Goal: Task Accomplishment & Management: Complete application form

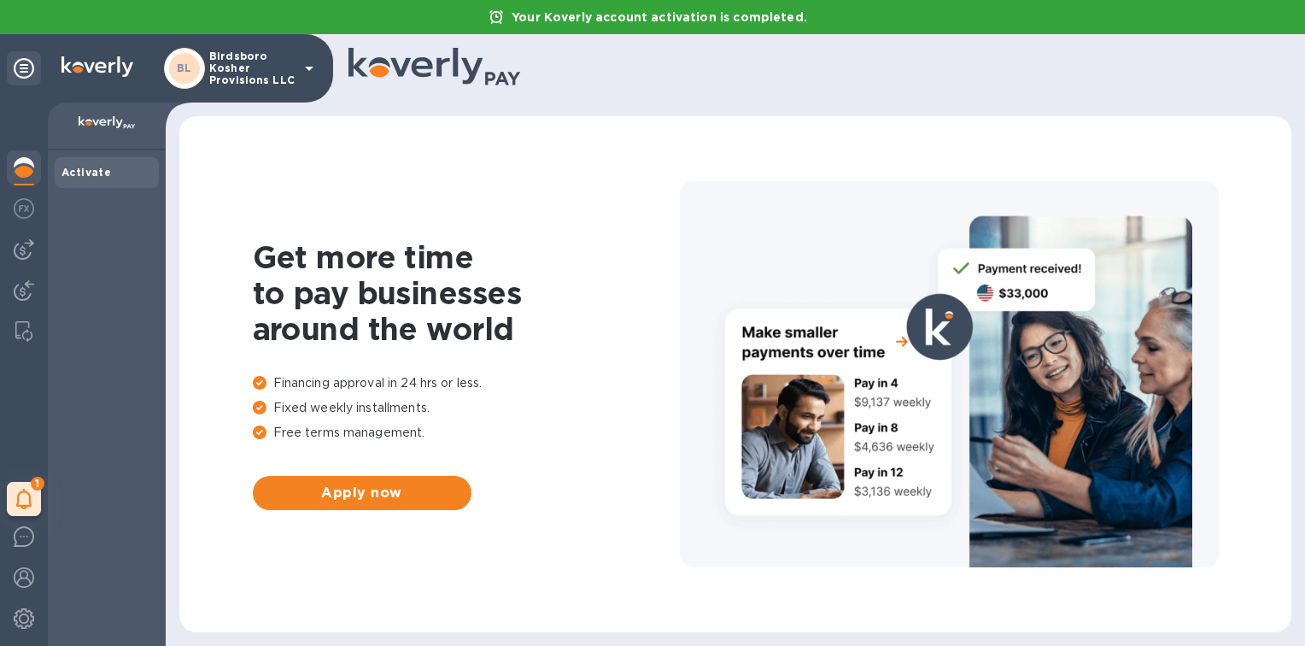
click at [96, 174] on b "Activate" at bounding box center [87, 172] width 50 height 13
click at [304, 77] on icon at bounding box center [309, 68] width 21 height 21
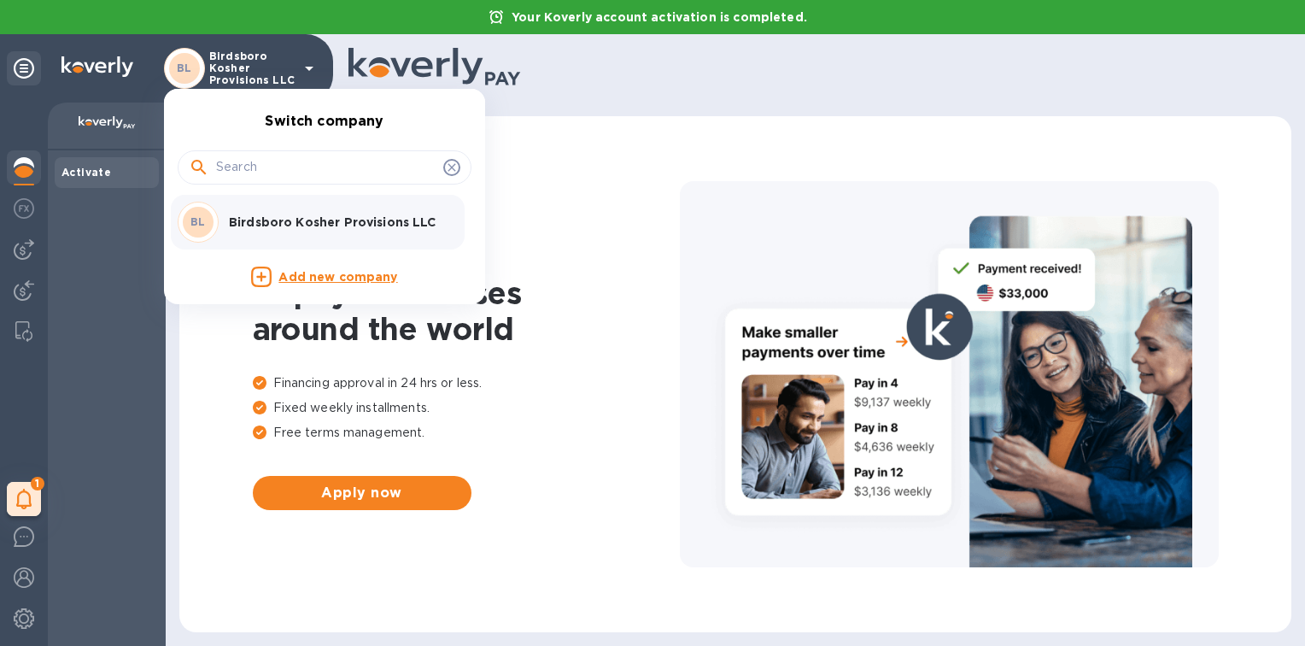
click at [449, 165] on icon at bounding box center [452, 167] width 8 height 8
click at [31, 501] on div at bounding box center [652, 323] width 1305 height 646
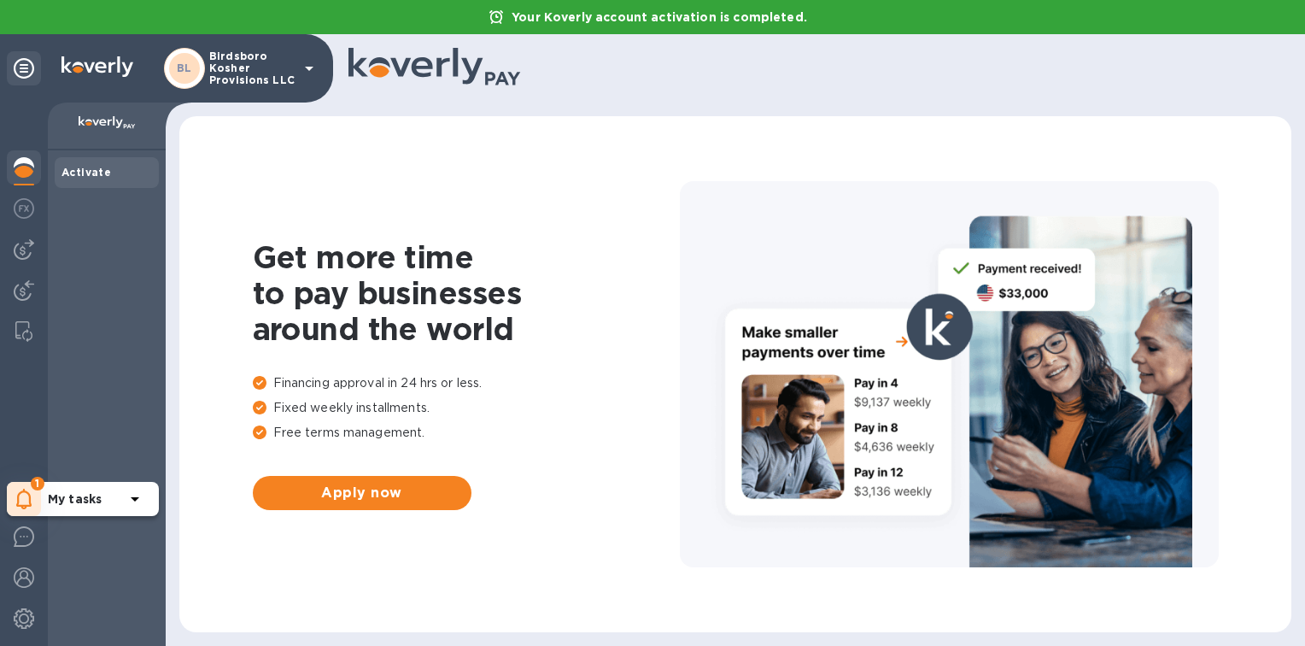
click at [99, 502] on b "My tasks" at bounding box center [75, 499] width 54 height 14
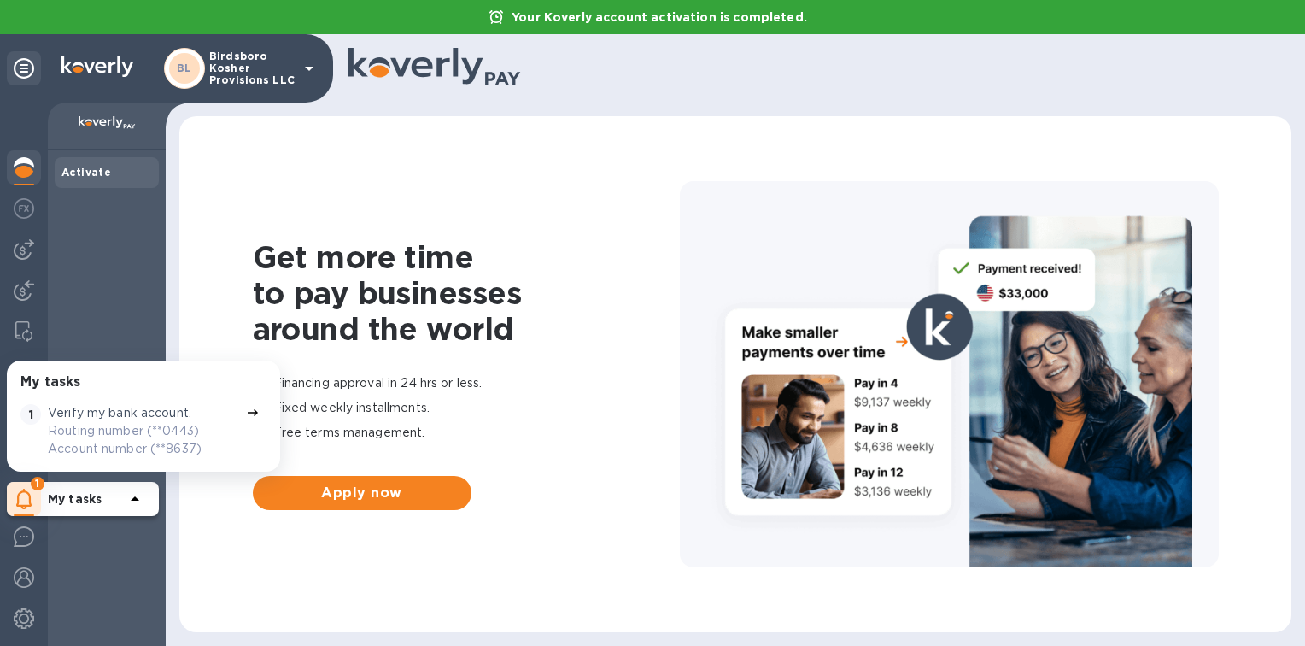
click at [21, 72] on icon at bounding box center [24, 68] width 21 height 21
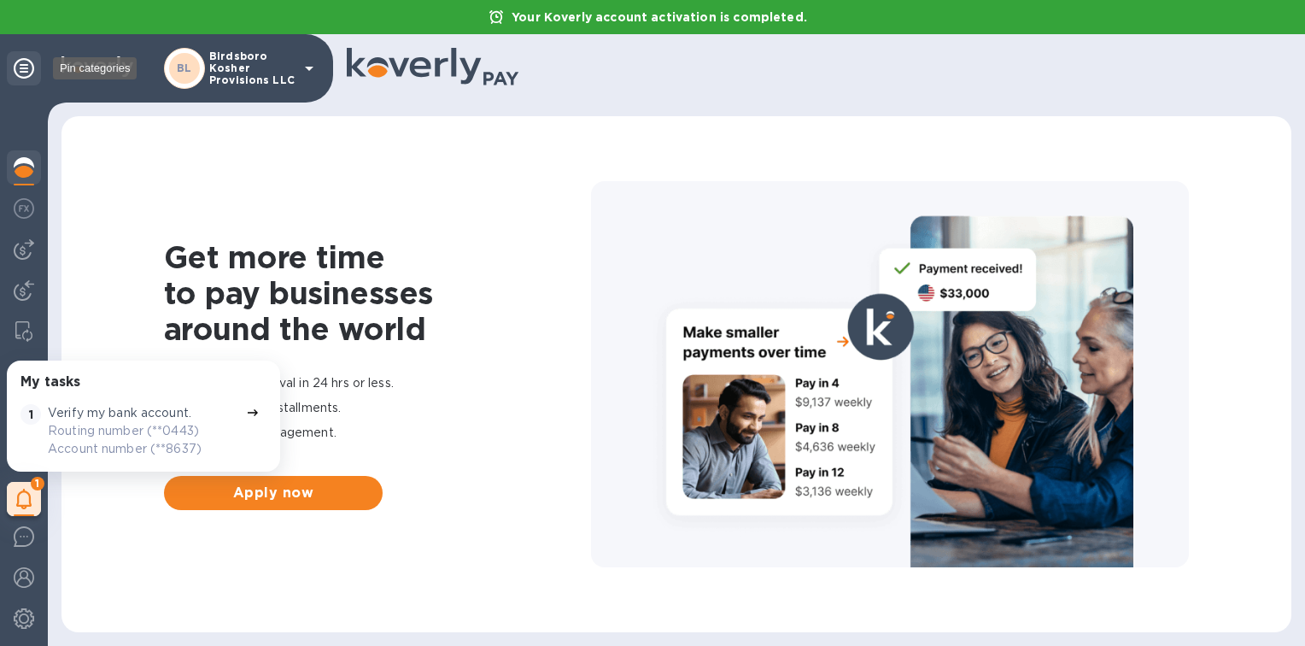
click at [21, 72] on icon at bounding box center [24, 68] width 21 height 21
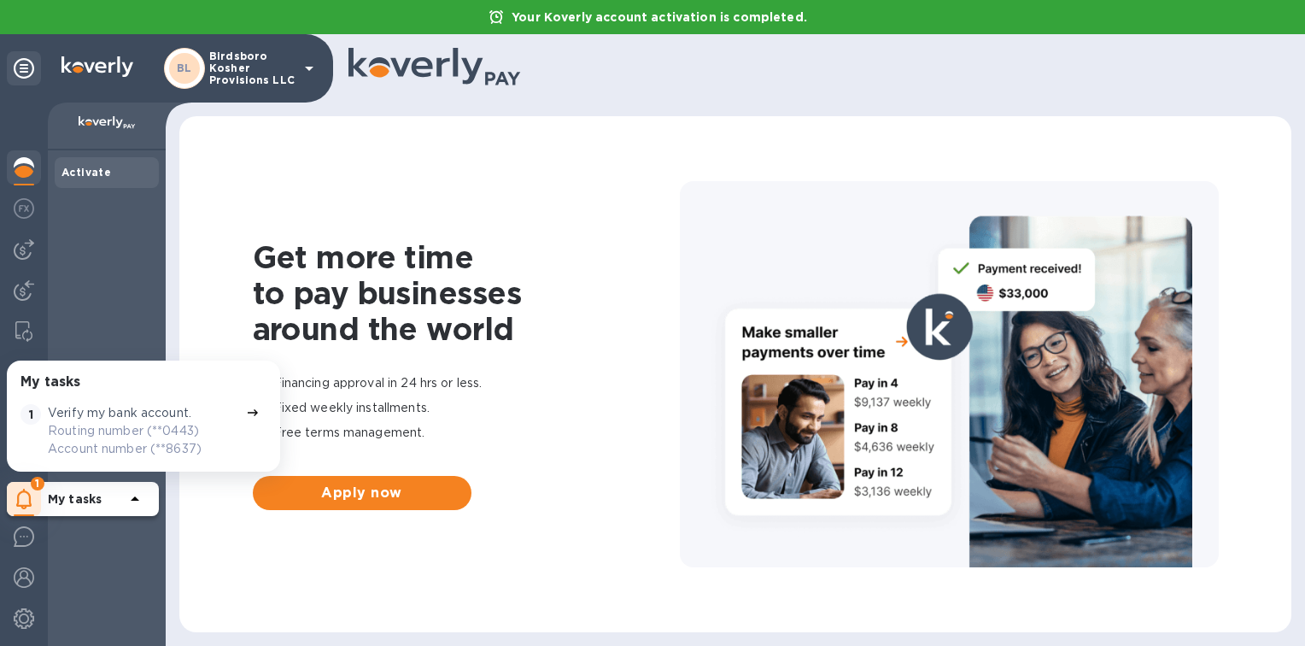
click at [311, 67] on icon at bounding box center [309, 69] width 9 height 4
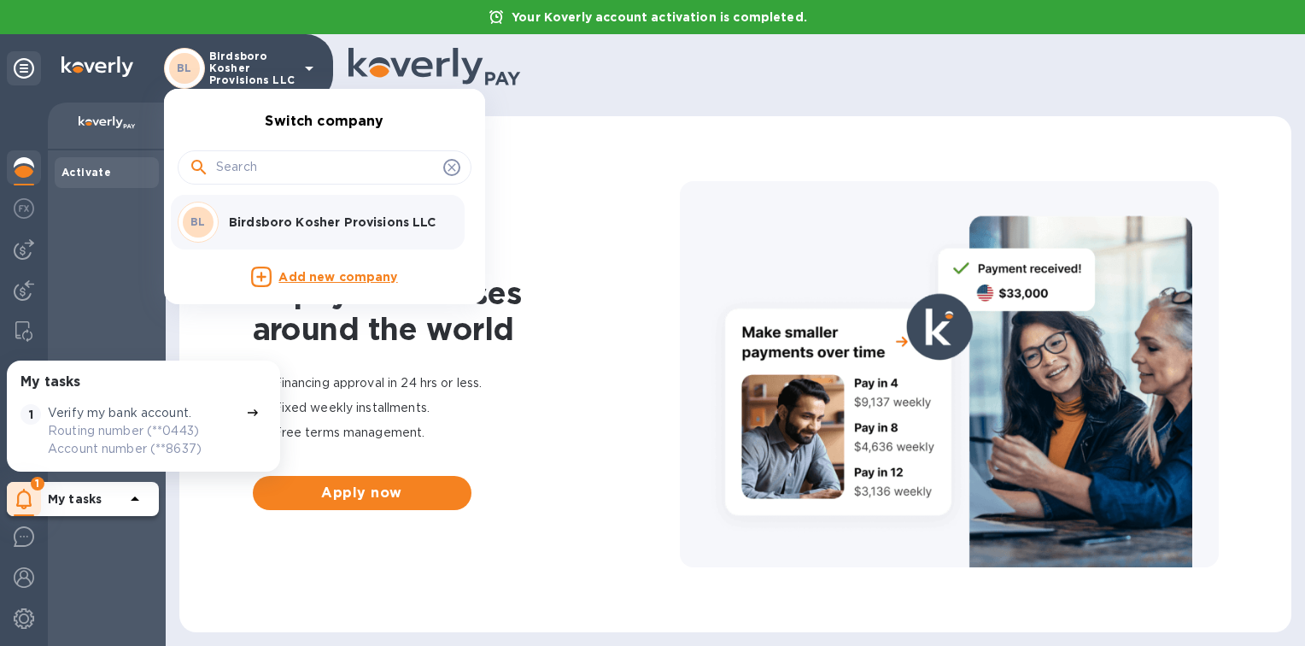
click at [267, 224] on p "Birdsboro Kosher Provisions LLC" at bounding box center [336, 222] width 215 height 17
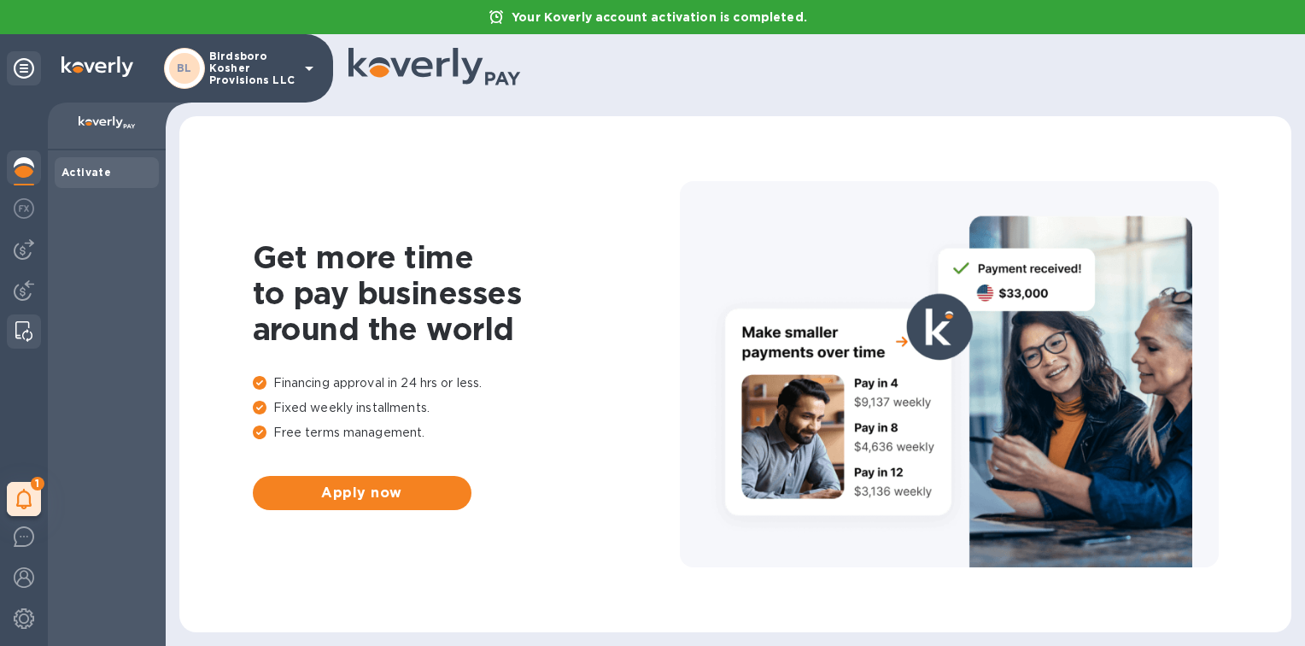
click at [19, 327] on img at bounding box center [23, 331] width 17 height 21
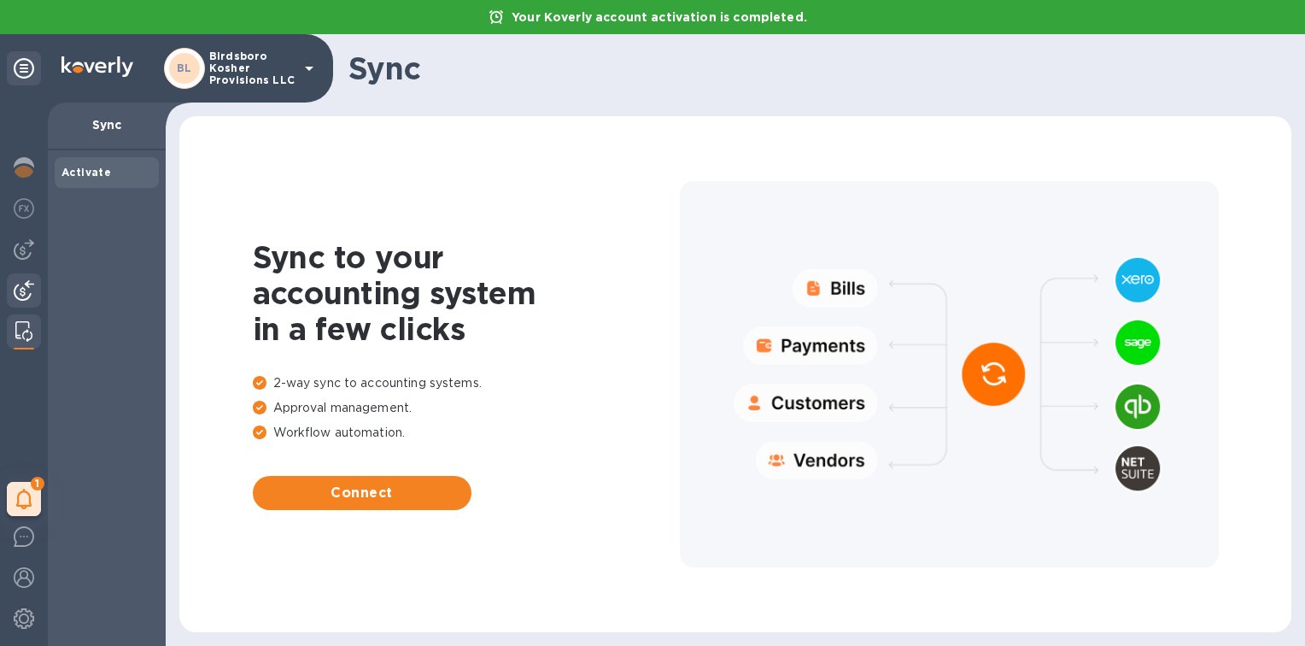
click at [21, 285] on img at bounding box center [24, 290] width 21 height 21
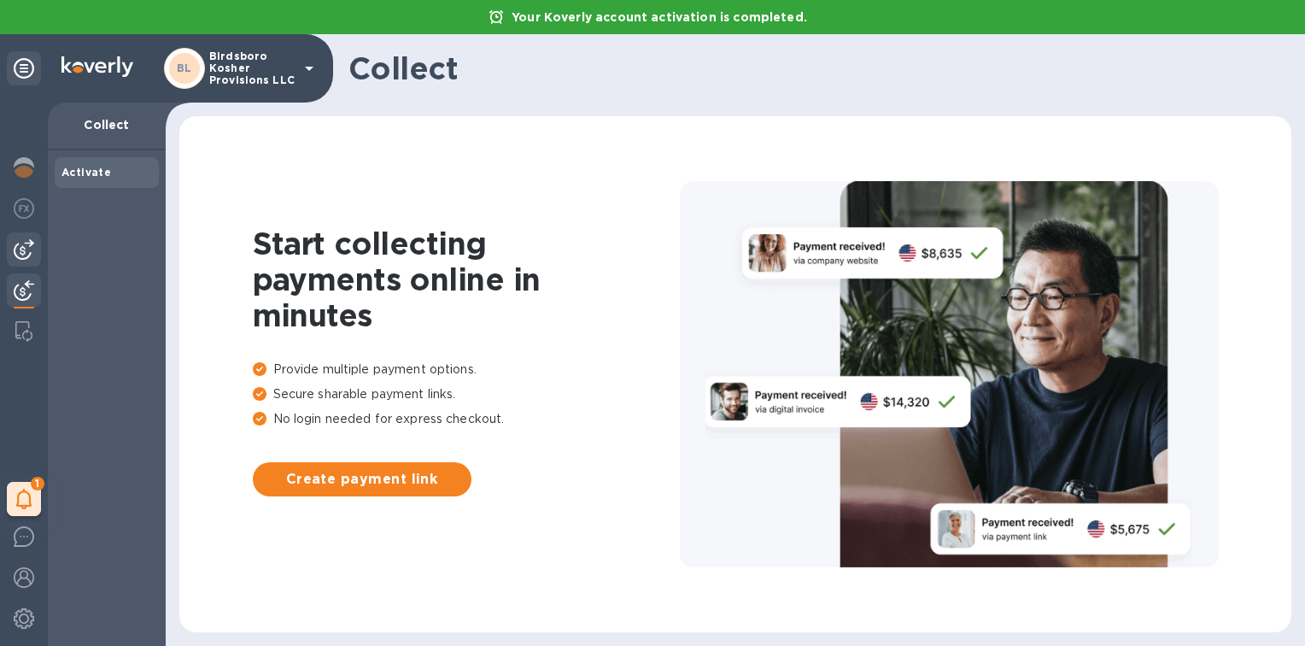
click at [22, 234] on div at bounding box center [24, 249] width 34 height 34
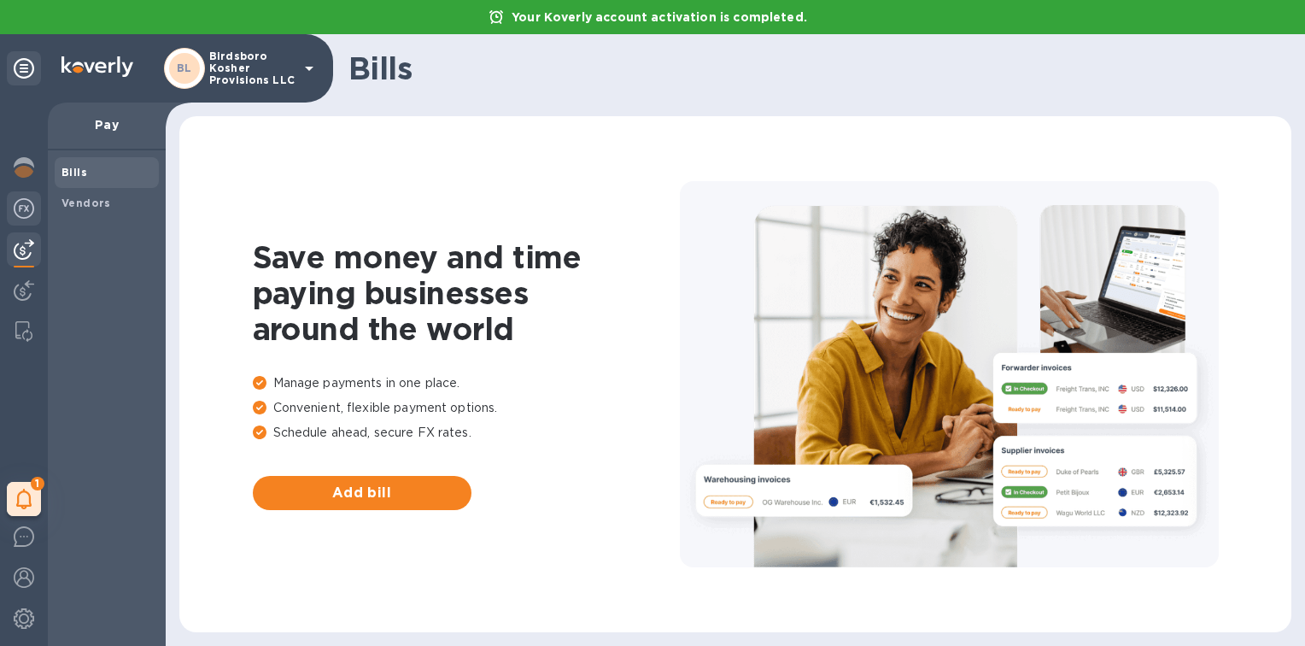
click at [22, 208] on img at bounding box center [24, 208] width 21 height 21
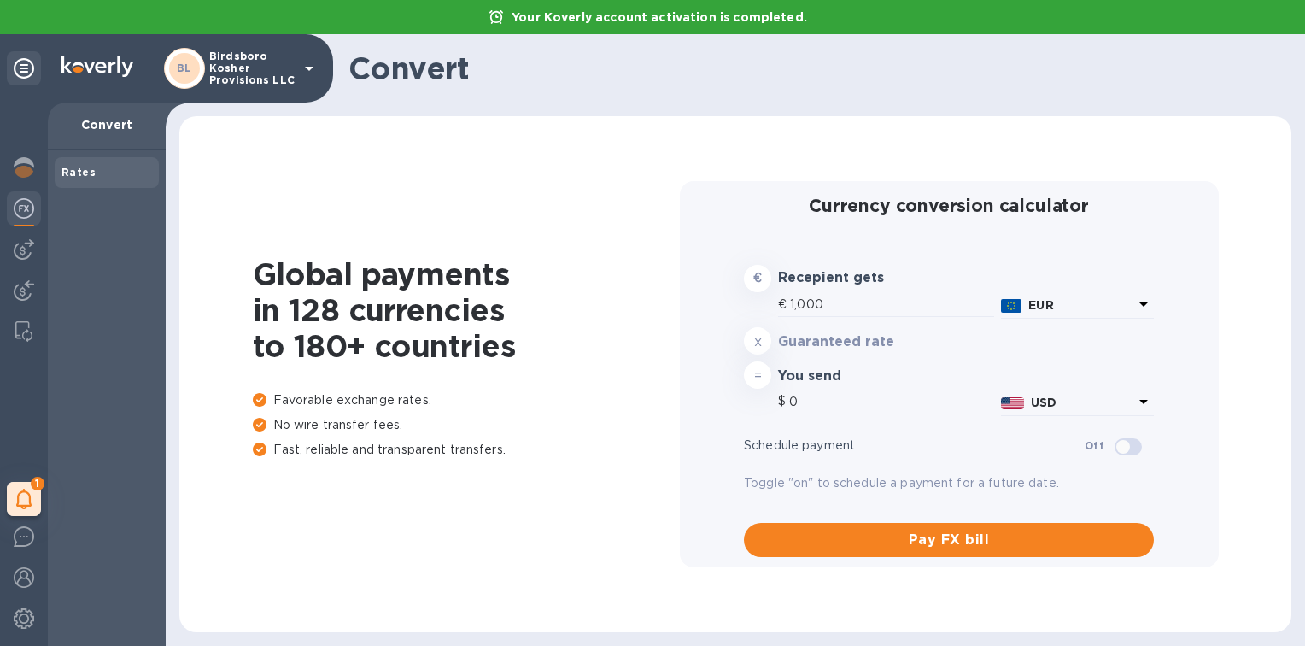
type input "1,172.65"
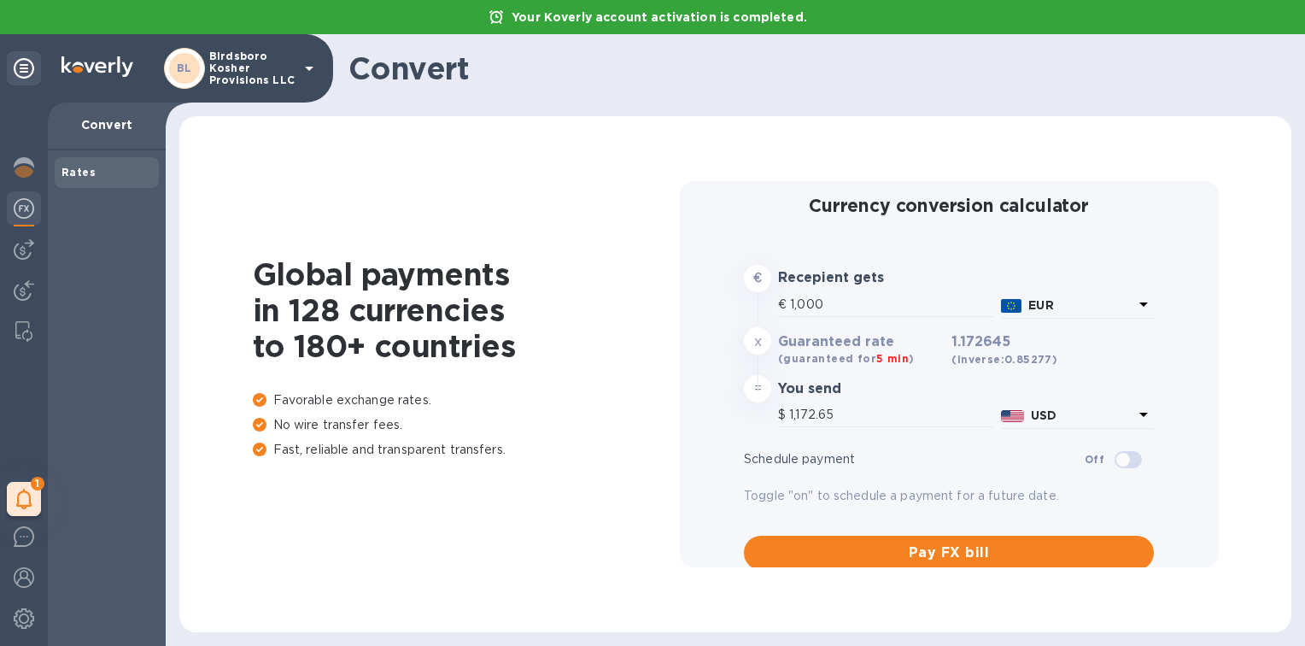
click at [646, 26] on div "Your Koverly account activation is completed." at bounding box center [652, 17] width 1305 height 34
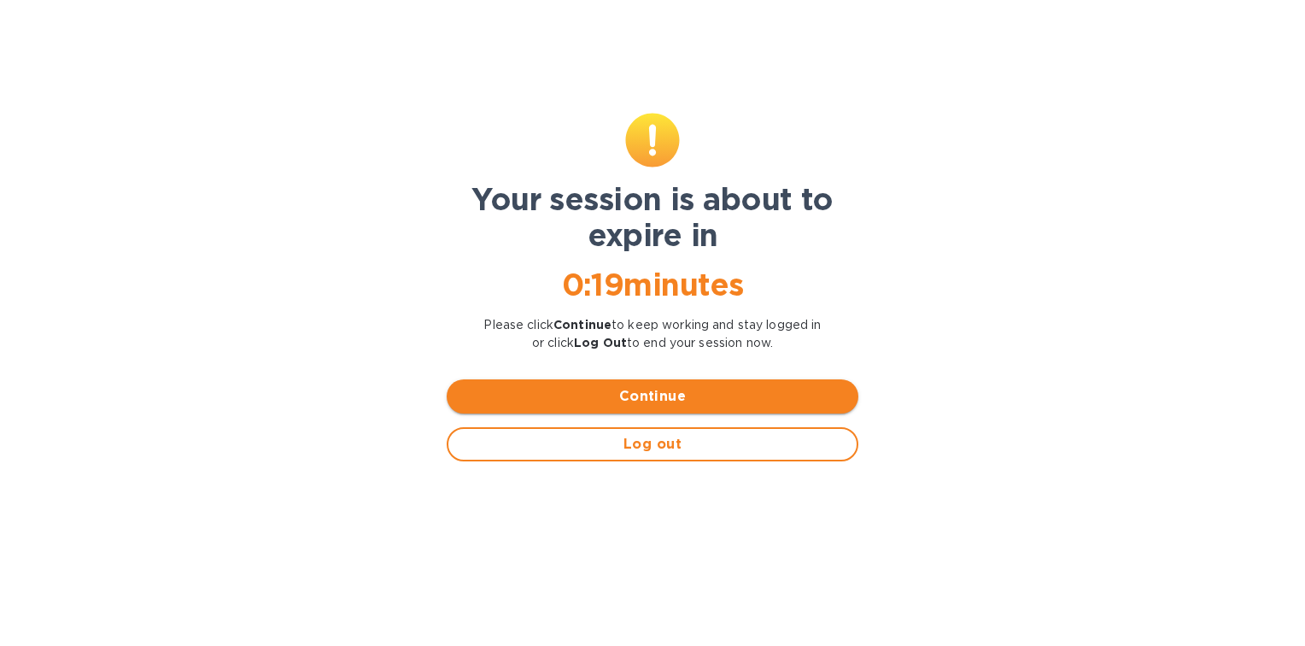
click at [642, 395] on span "Continue" at bounding box center [652, 396] width 384 height 21
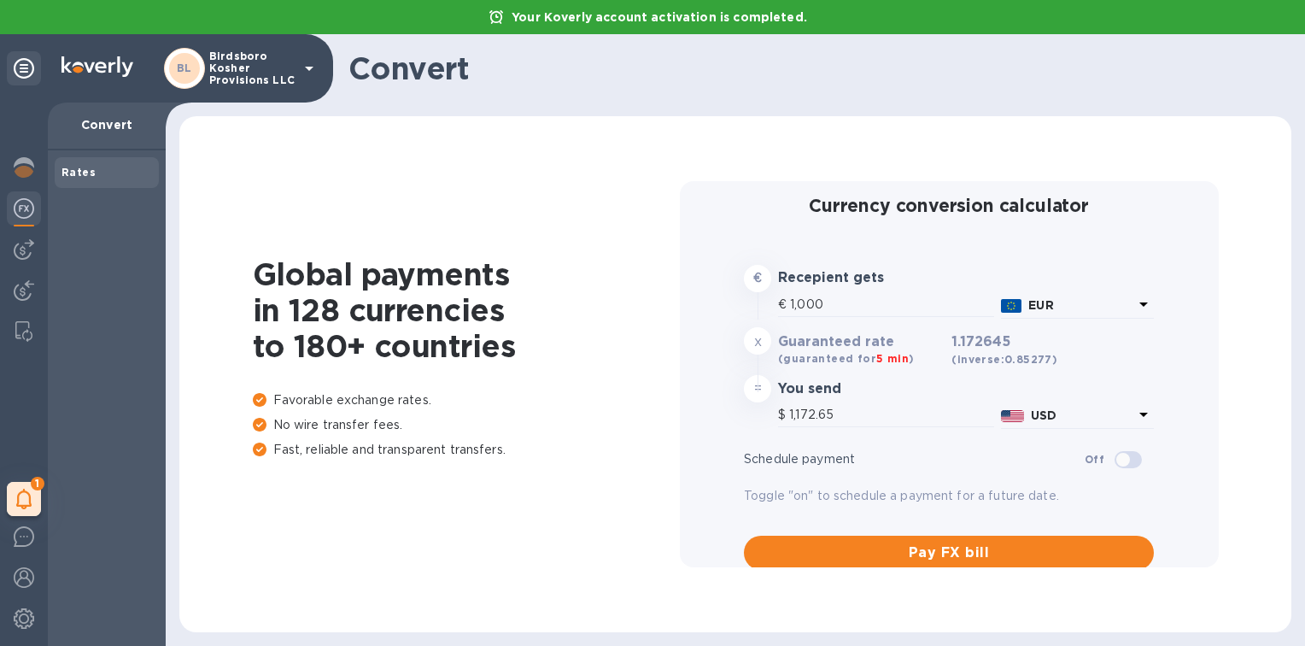
click at [316, 73] on icon at bounding box center [309, 68] width 21 height 21
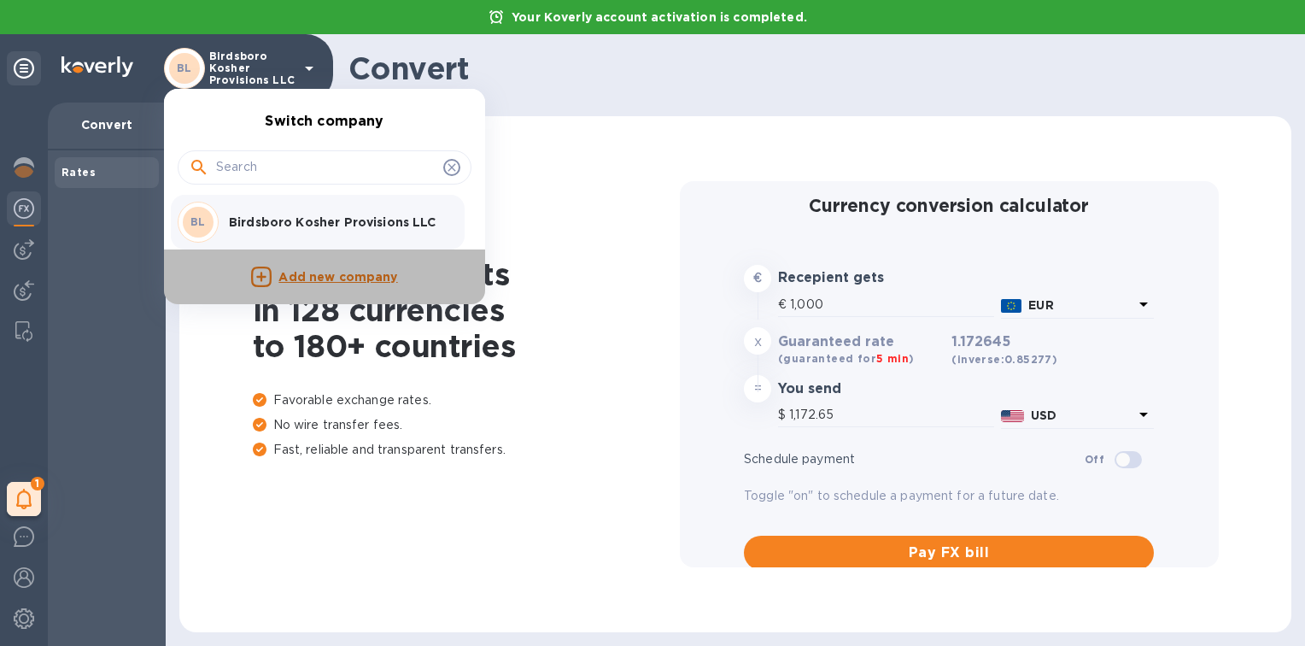
click at [346, 272] on p "Add new company" at bounding box center [338, 277] width 119 height 19
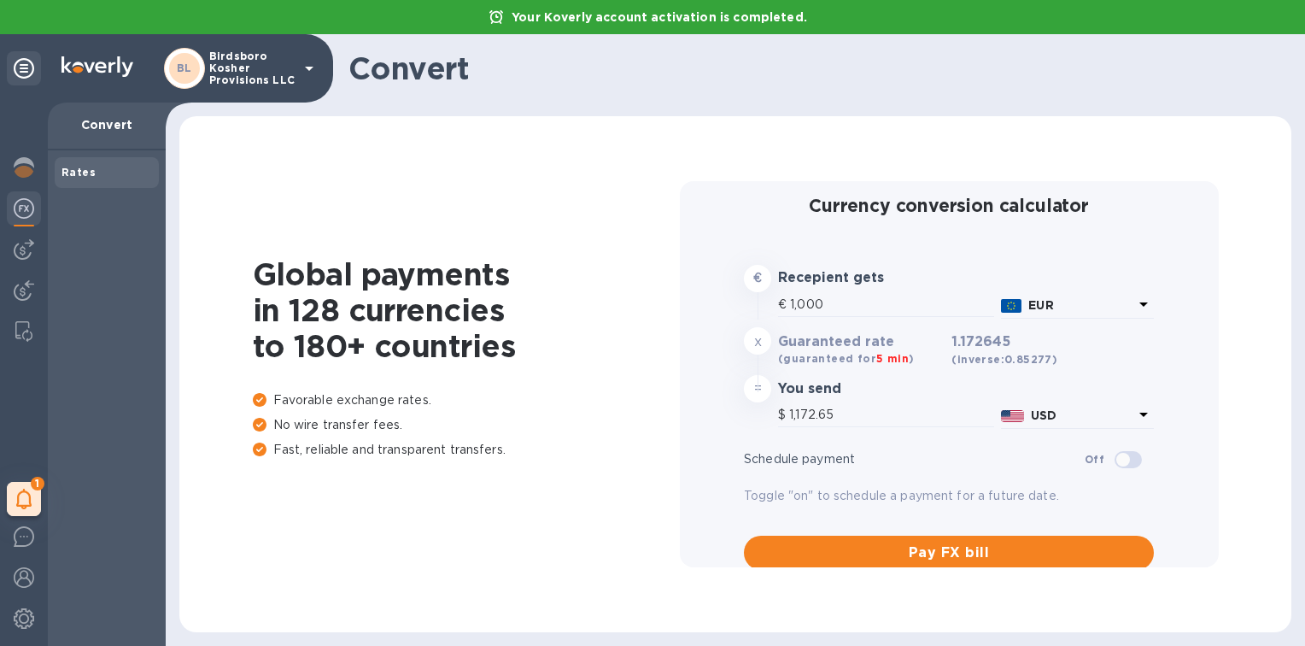
scroll to position [17, 0]
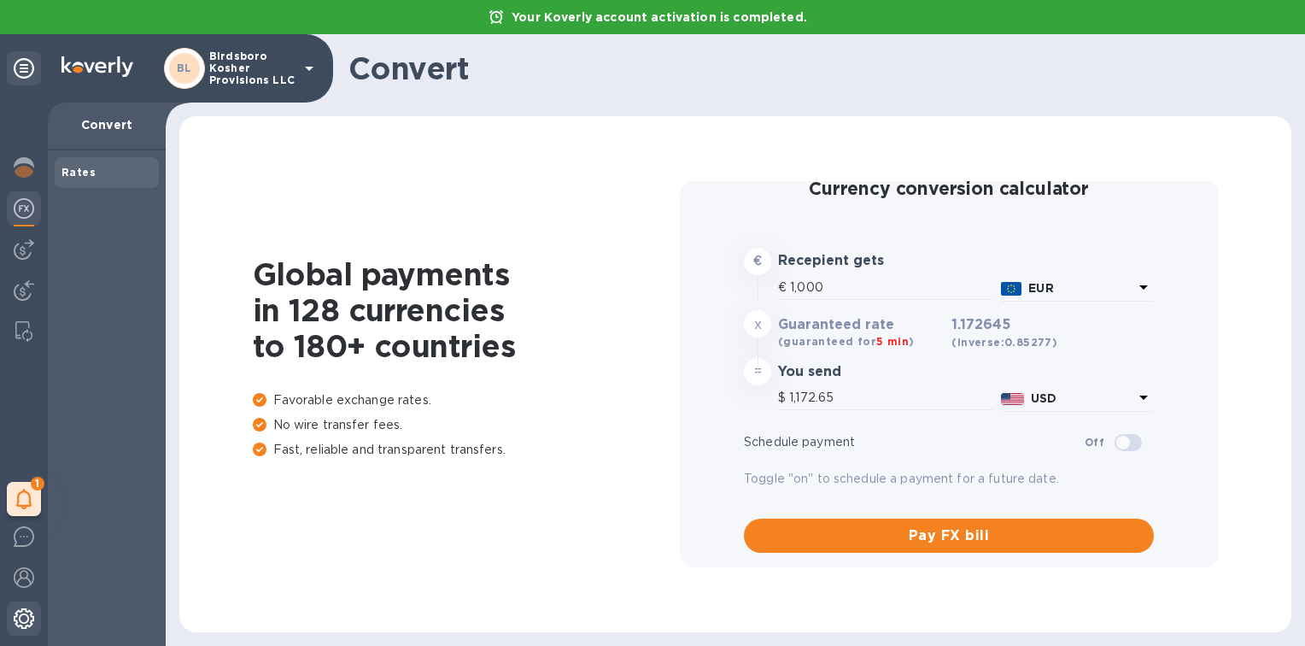
click at [21, 621] on img at bounding box center [24, 618] width 21 height 21
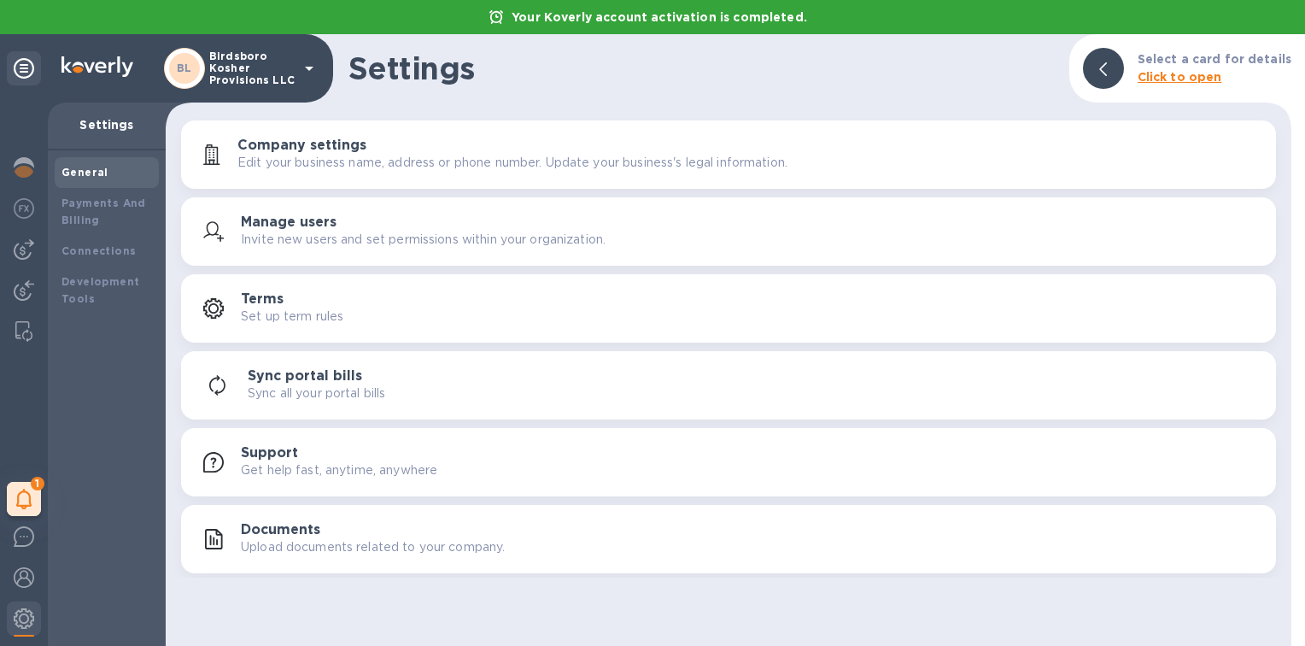
click at [320, 534] on div "Documents Upload documents related to your company." at bounding box center [752, 539] width 1022 height 34
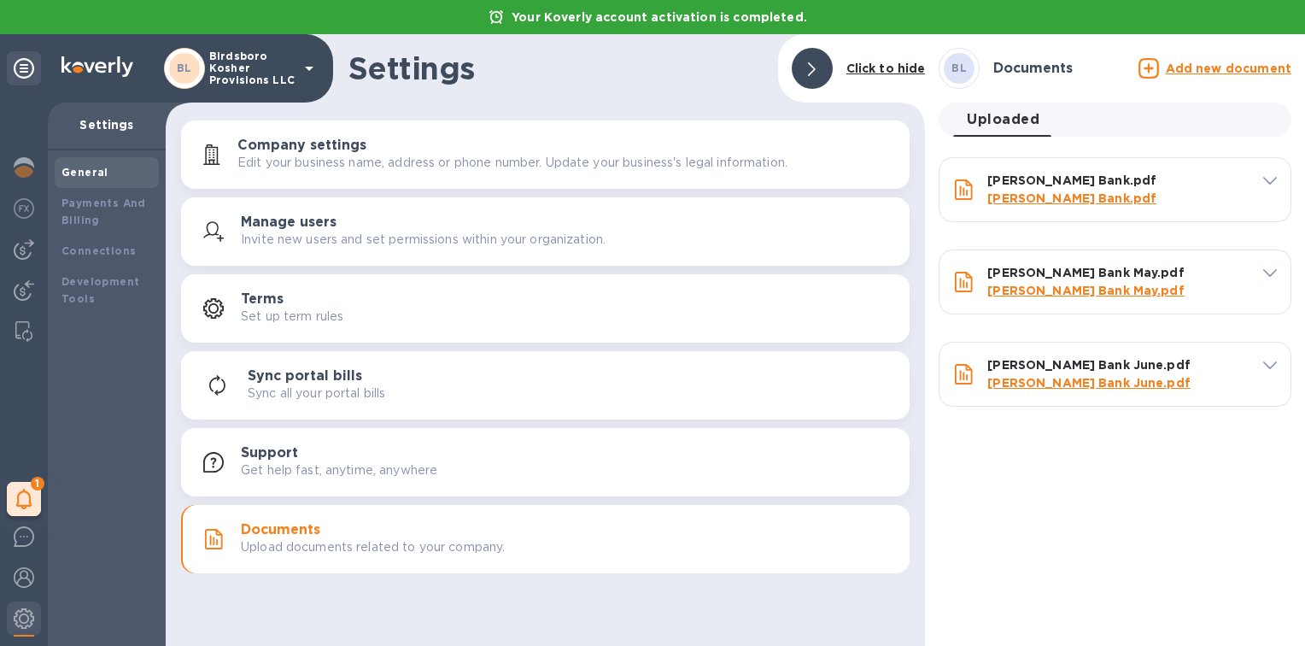
click at [1252, 67] on u "Add new document" at bounding box center [1229, 69] width 126 height 14
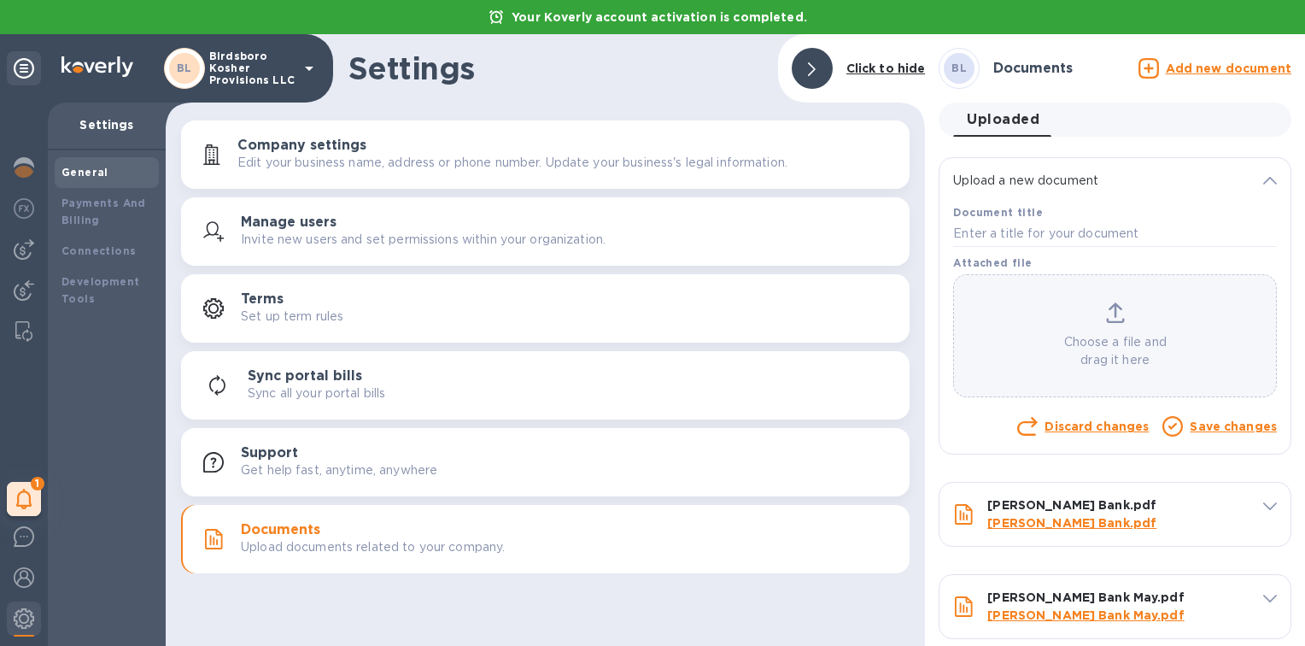
scroll to position [137, 0]
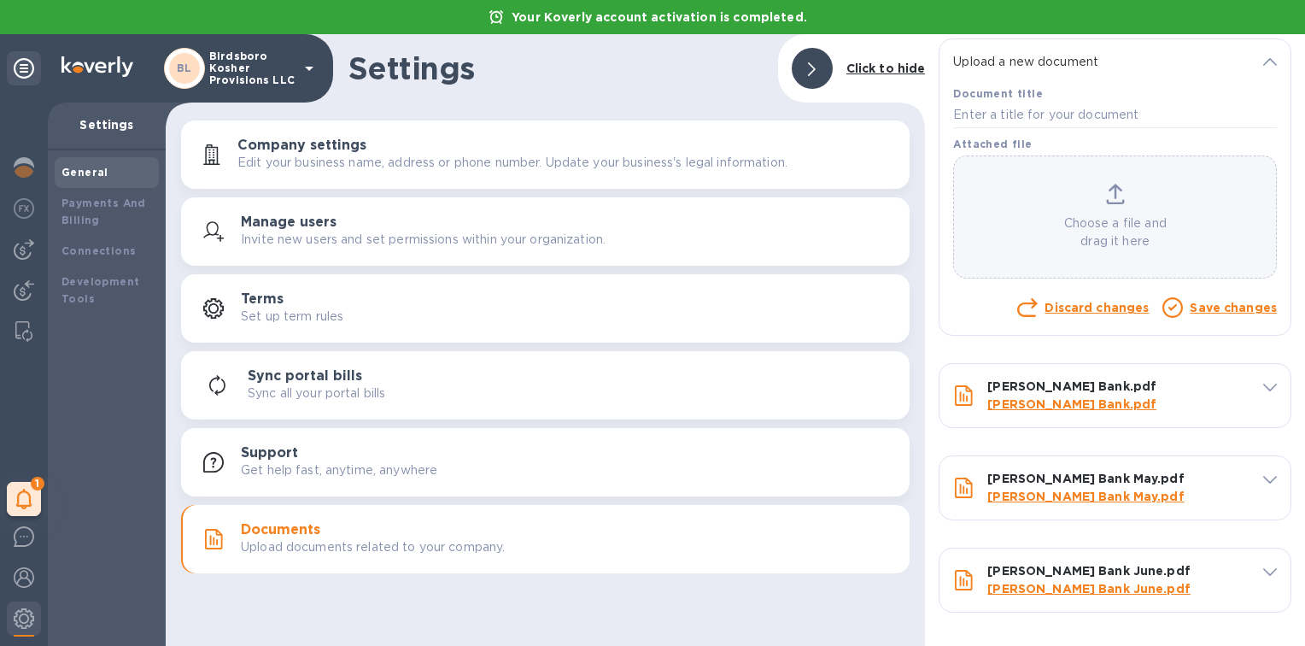
click at [1145, 220] on p "Choose a file and drag it here" at bounding box center [1115, 232] width 322 height 36
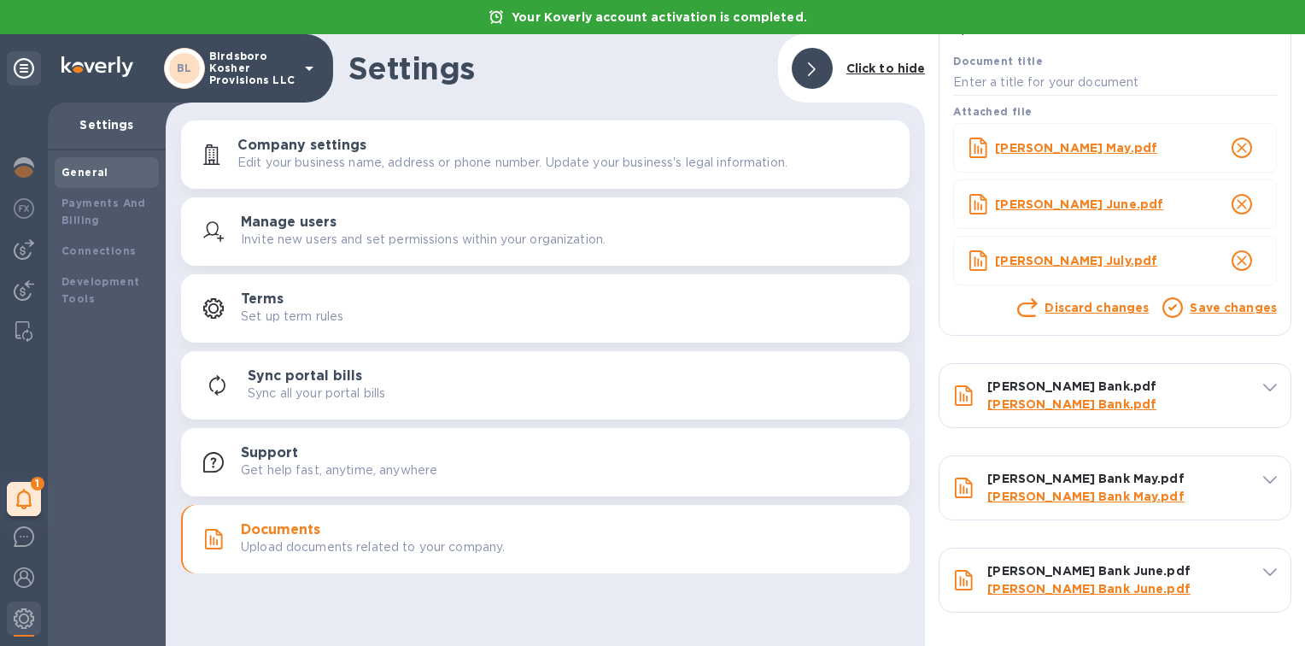
scroll to position [0, 0]
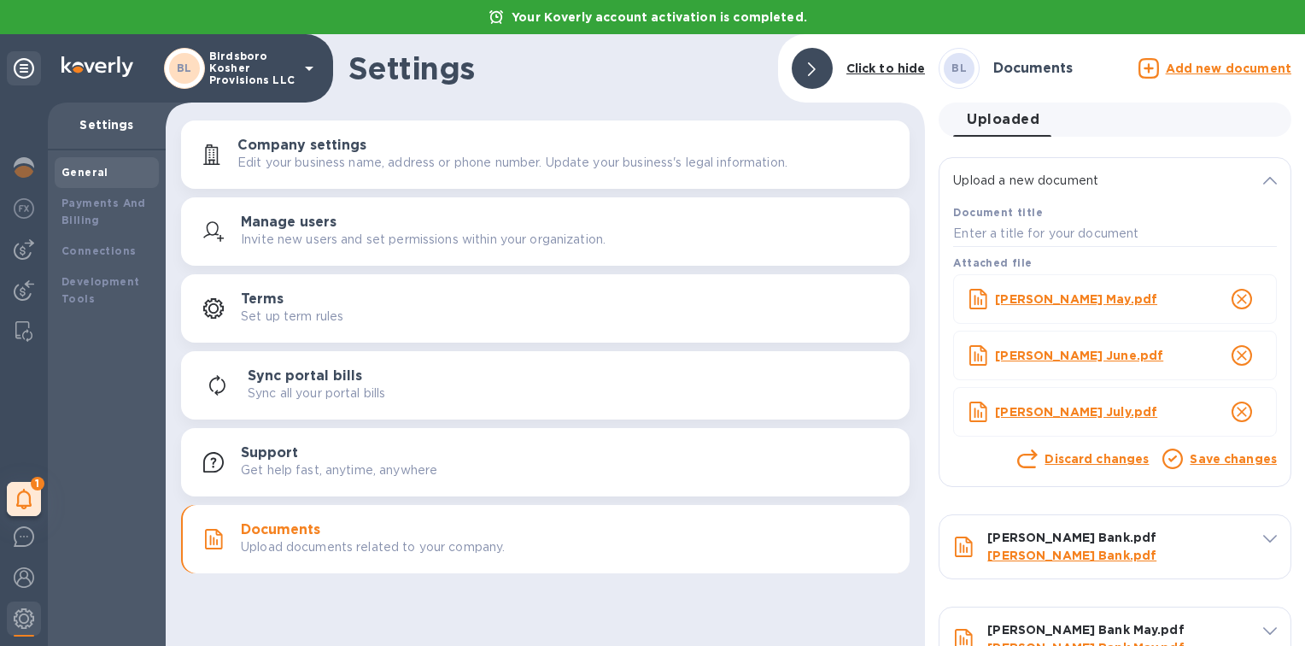
click at [1204, 466] on link "Save changes" at bounding box center [1233, 459] width 87 height 14
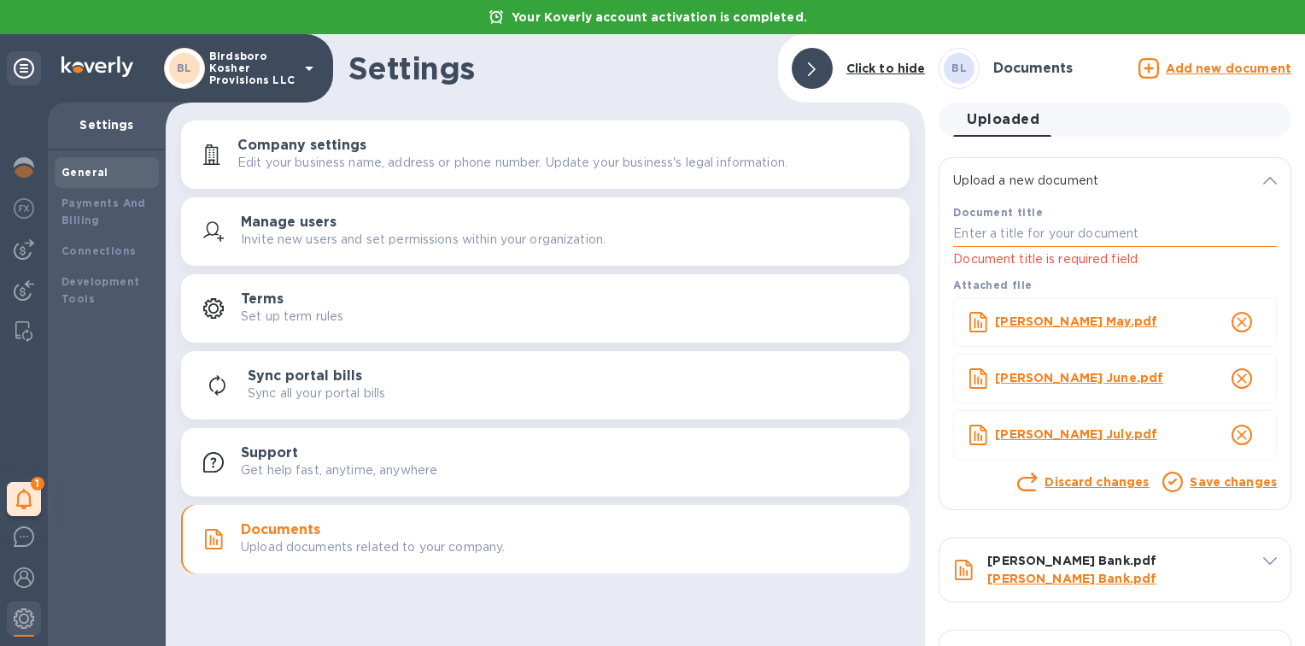
click at [1095, 246] on input "text" at bounding box center [1115, 234] width 324 height 26
type input "[PERSON_NAME] Bank Statement"
click button "HIDDEN BTN" at bounding box center [0, 0] width 0 height 0
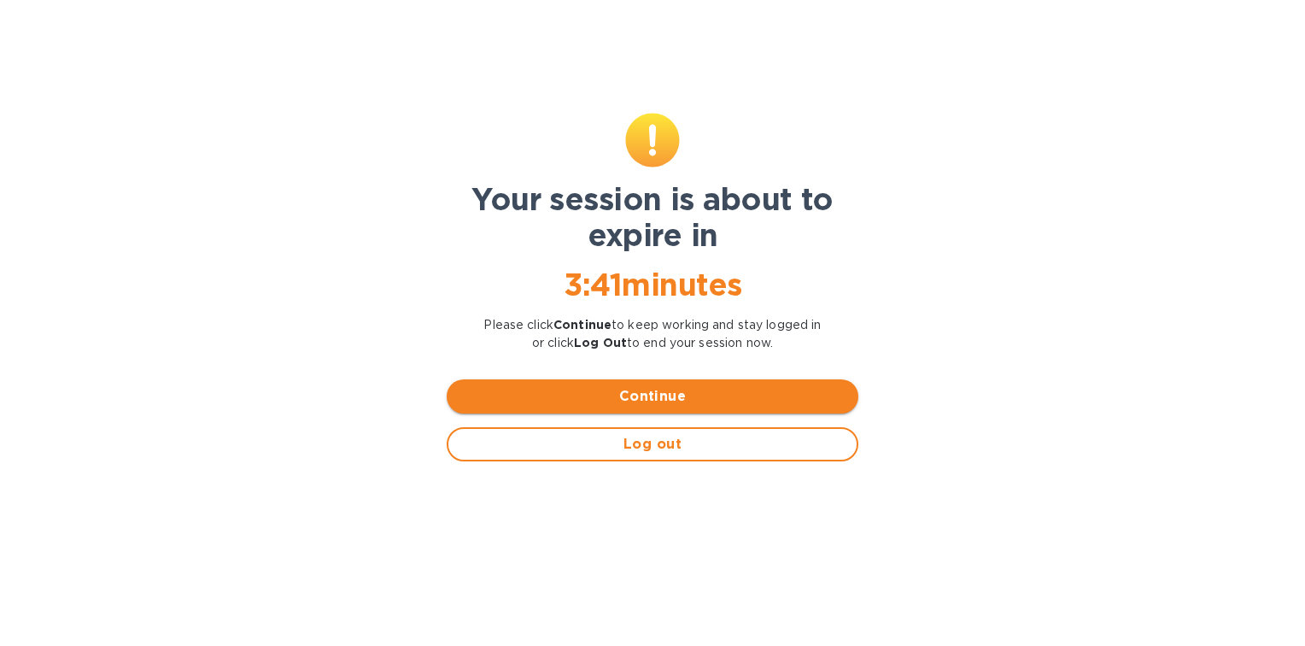
click at [691, 403] on span "Continue" at bounding box center [652, 396] width 384 height 21
